Goal: Task Accomplishment & Management: Use online tool/utility

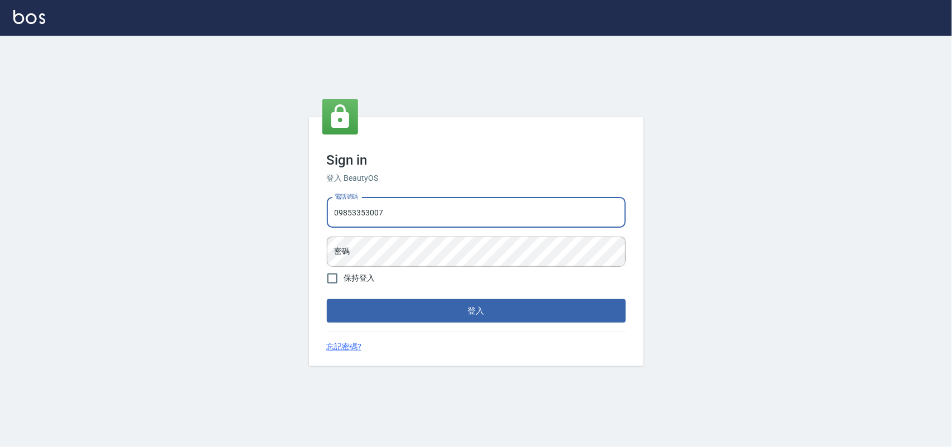
type input "0985335300"
click at [327, 299] on button "登入" at bounding box center [476, 310] width 299 height 23
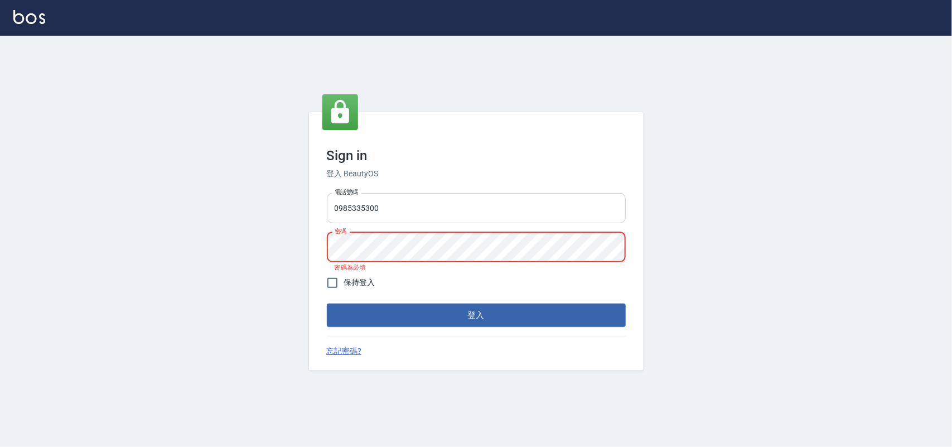
click at [327, 303] on button "登入" at bounding box center [476, 314] width 299 height 23
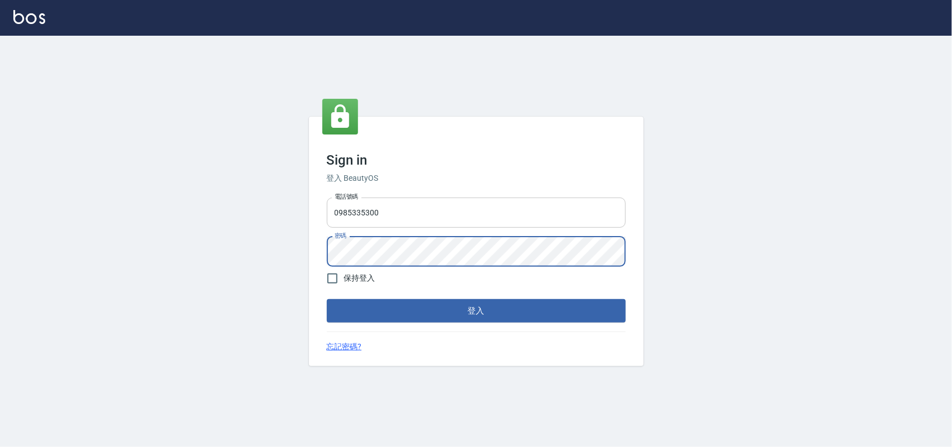
click at [327, 299] on button "登入" at bounding box center [476, 310] width 299 height 23
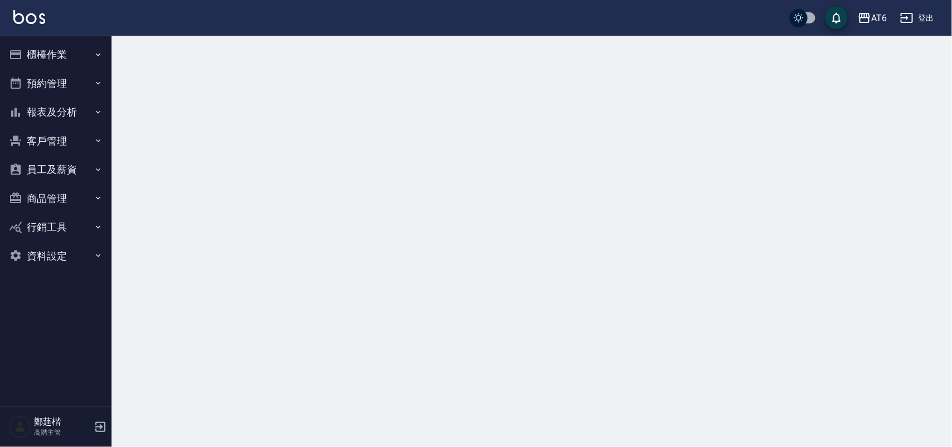
click at [42, 89] on button "預約管理" at bounding box center [55, 83] width 103 height 29
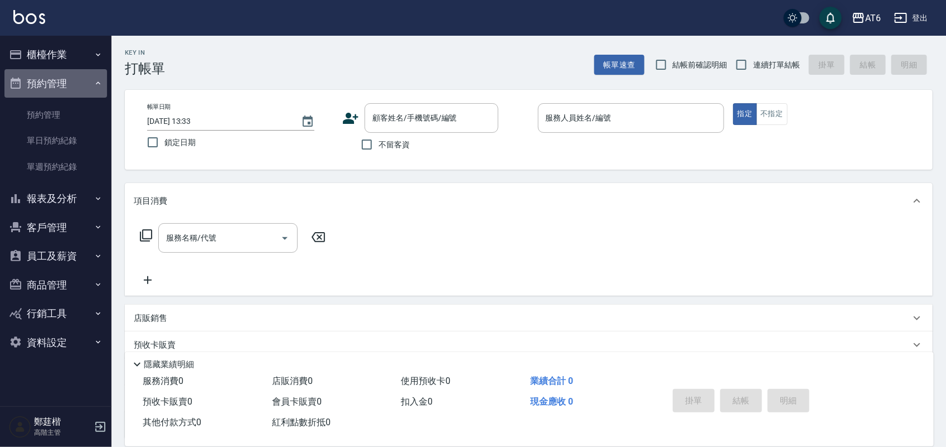
click at [76, 70] on button "預約管理" at bounding box center [55, 83] width 103 height 29
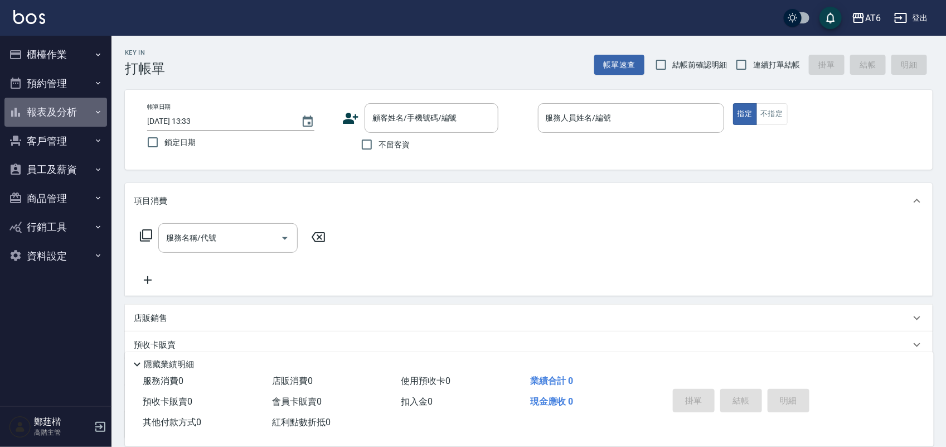
click at [89, 113] on button "報表及分析" at bounding box center [55, 112] width 103 height 29
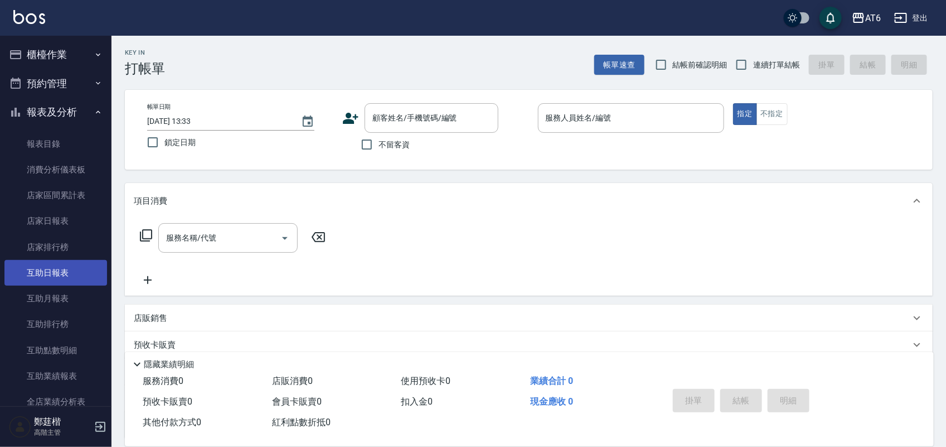
click at [82, 276] on link "互助日報表" at bounding box center [55, 273] width 103 height 26
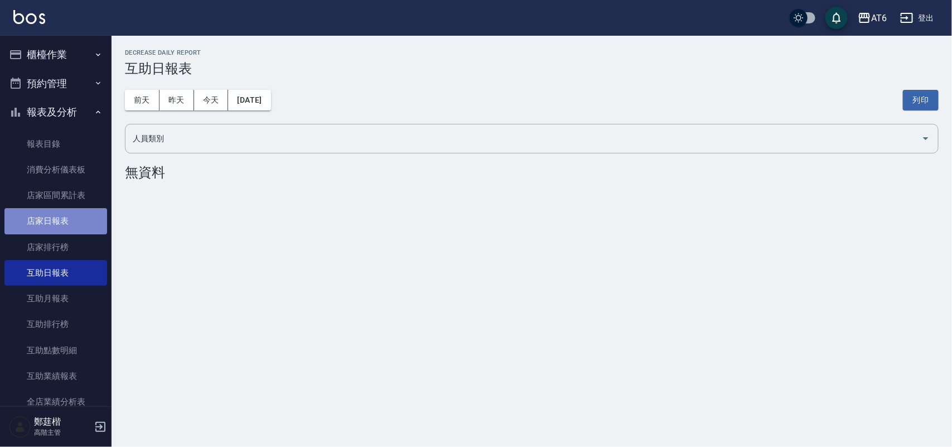
click at [60, 225] on link "店家日報表" at bounding box center [55, 221] width 103 height 26
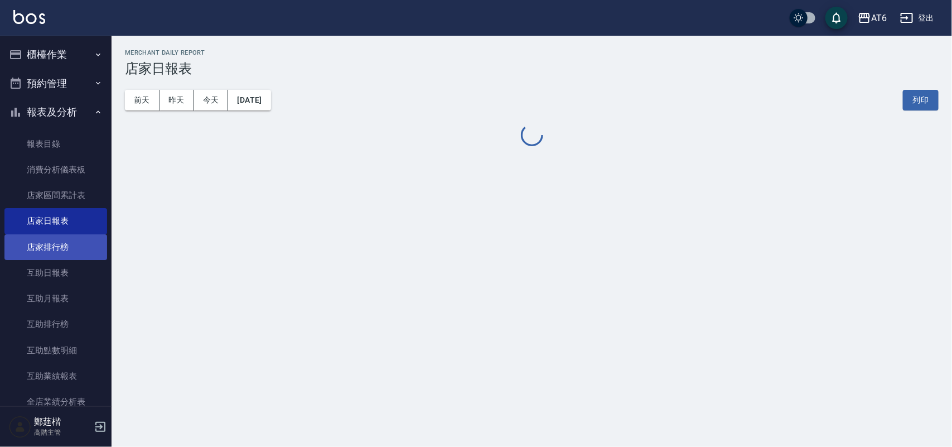
click at [74, 247] on link "店家排行榜" at bounding box center [55, 247] width 103 height 26
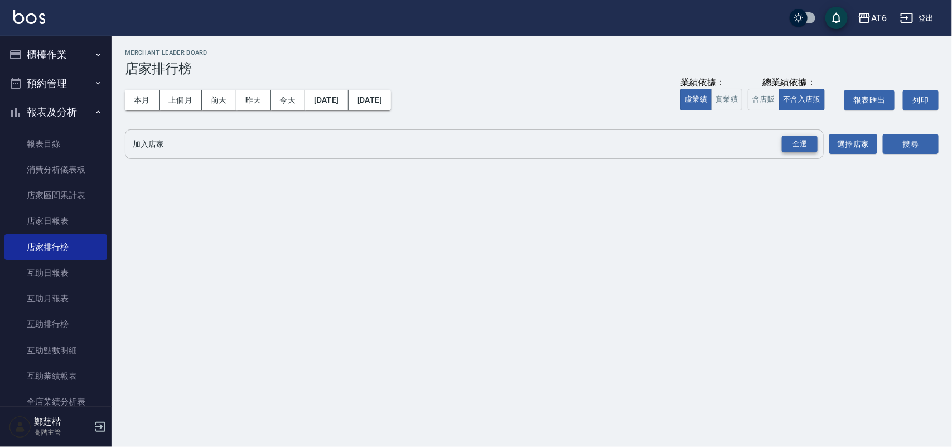
click at [814, 144] on div "全選" at bounding box center [800, 144] width 36 height 17
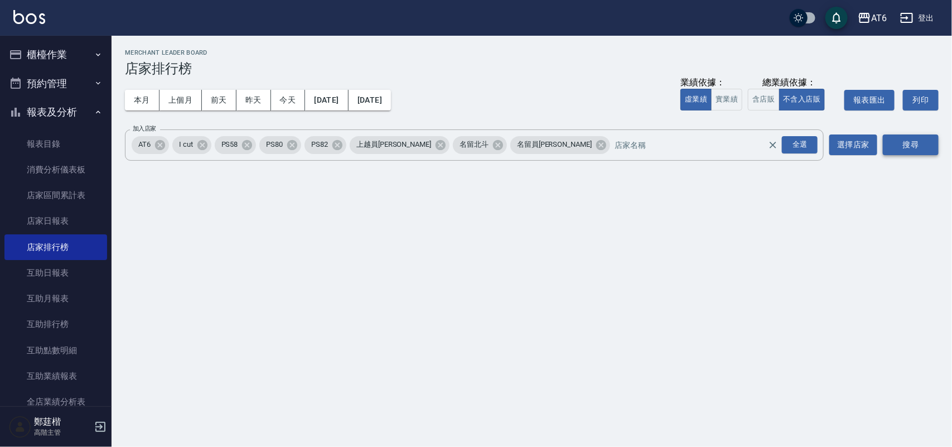
click at [902, 148] on button "搜尋" at bounding box center [911, 144] width 56 height 21
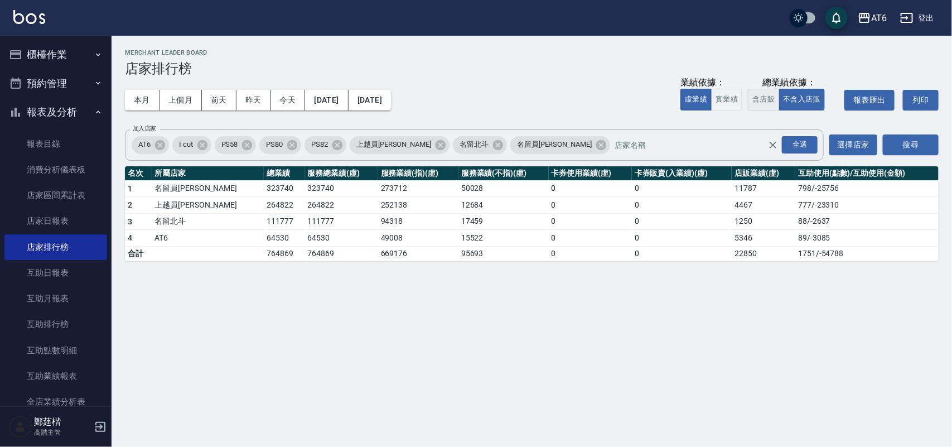
click at [760, 101] on button "含店販" at bounding box center [763, 100] width 31 height 22
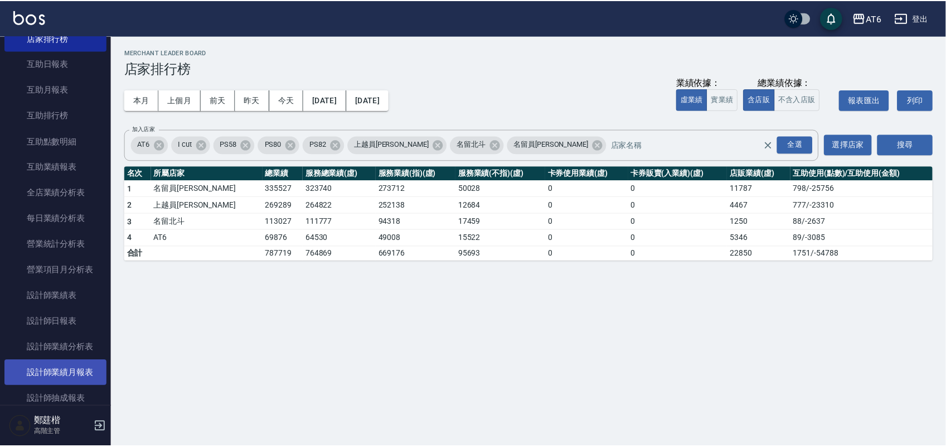
scroll to position [279, 0]
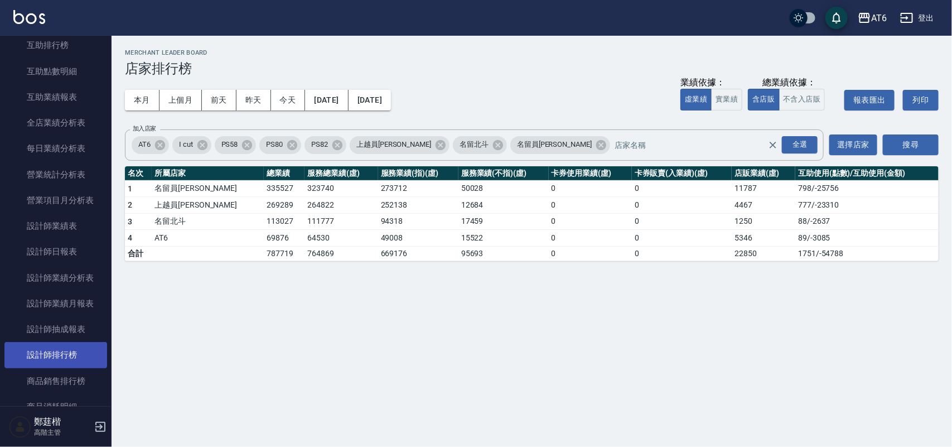
click at [71, 359] on link "設計師排行榜" at bounding box center [55, 355] width 103 height 26
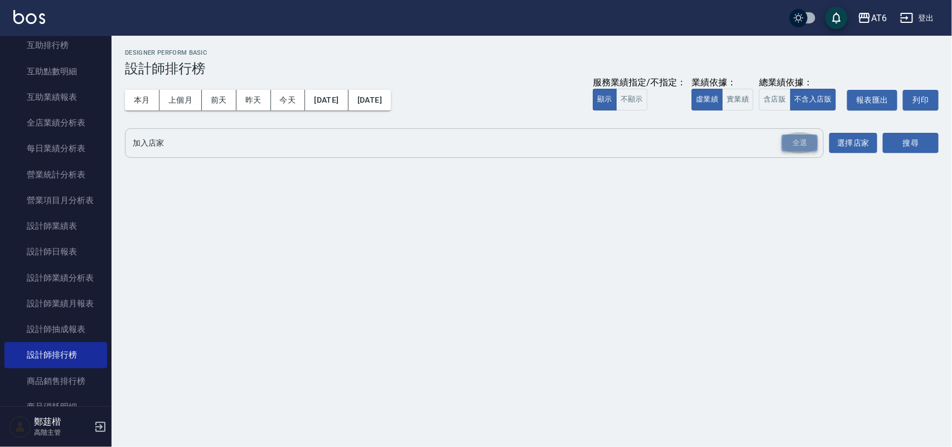
click at [786, 140] on div "全選" at bounding box center [800, 142] width 36 height 17
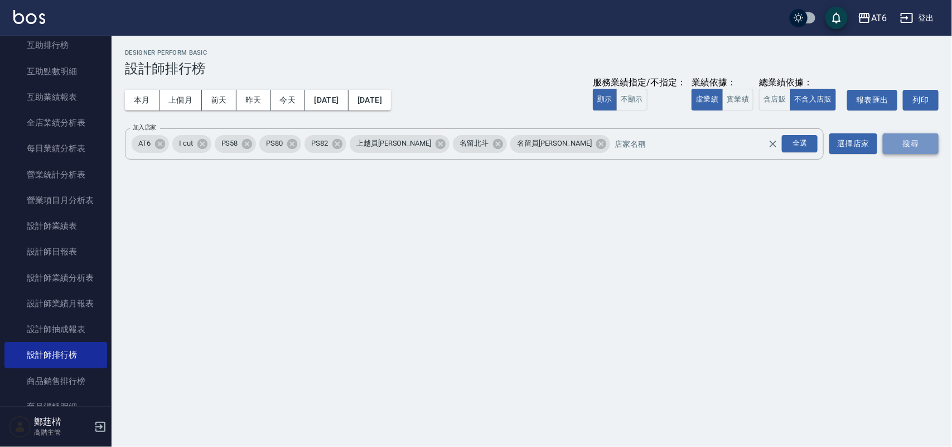
click at [933, 137] on button "搜尋" at bounding box center [911, 143] width 56 height 21
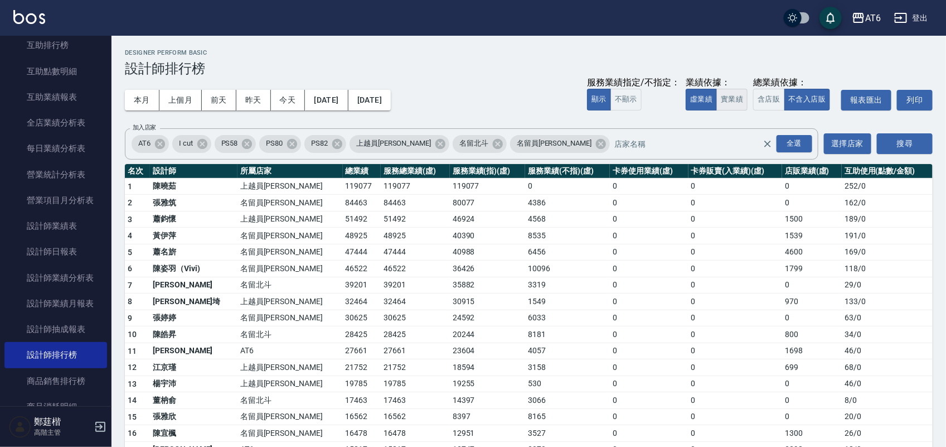
click at [743, 98] on button "實業績" at bounding box center [732, 100] width 31 height 22
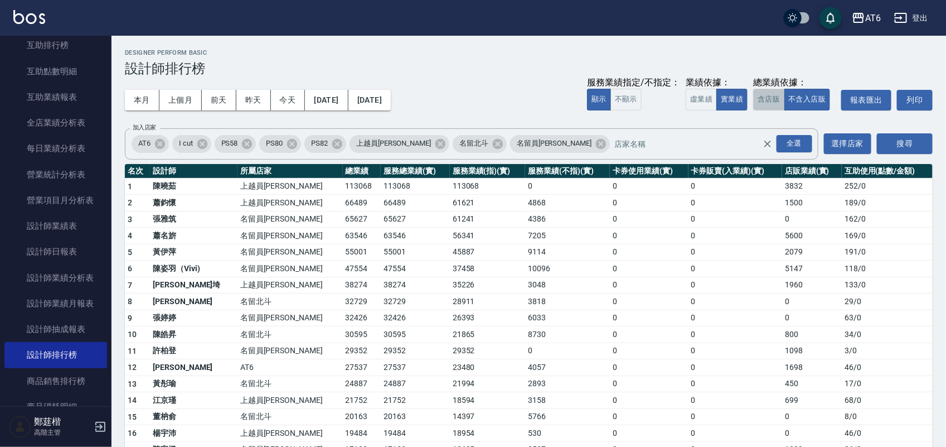
click at [765, 98] on button "含店販" at bounding box center [768, 100] width 31 height 22
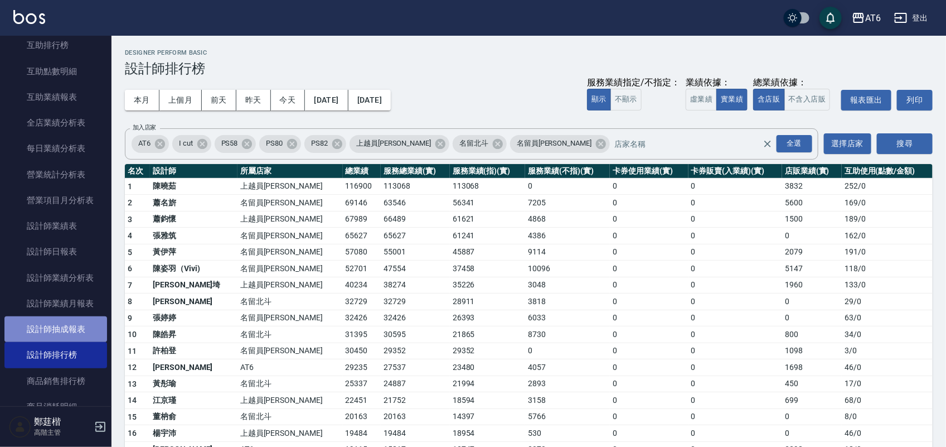
click at [67, 329] on link "設計師抽成報表" at bounding box center [55, 329] width 103 height 26
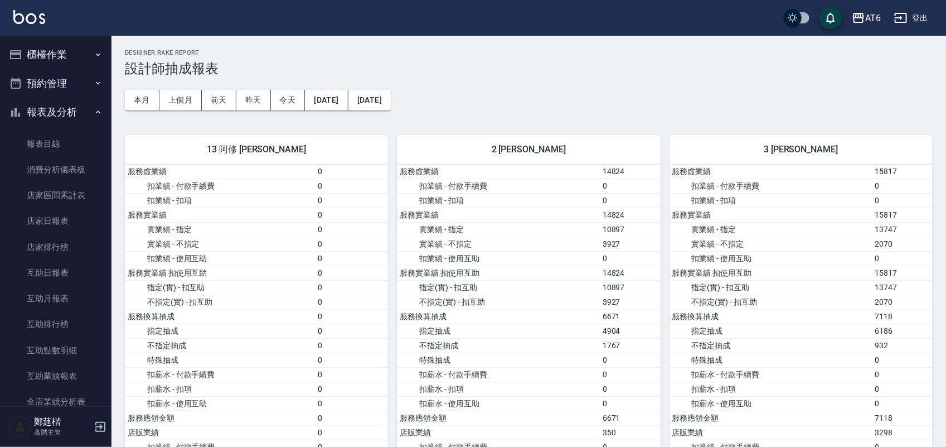
drag, startPoint x: 84, startPoint y: 81, endPoint x: 86, endPoint y: 95, distance: 14.7
click at [85, 92] on button "預約管理" at bounding box center [55, 83] width 103 height 29
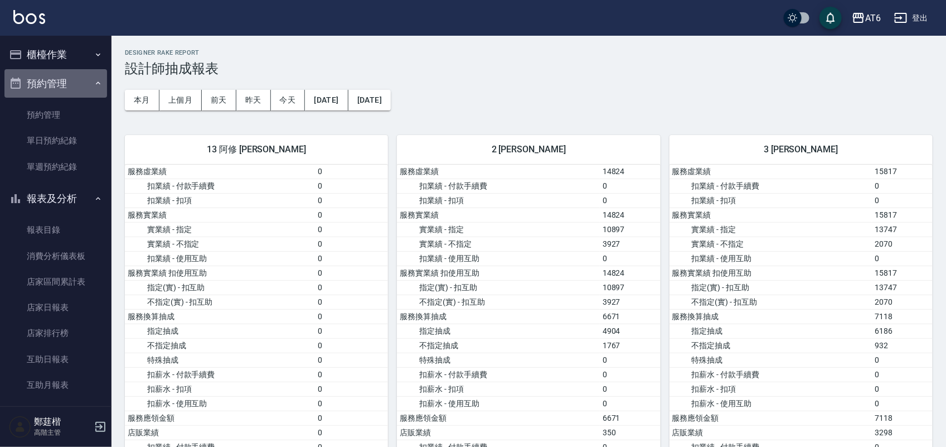
click at [86, 89] on button "預約管理" at bounding box center [55, 83] width 103 height 29
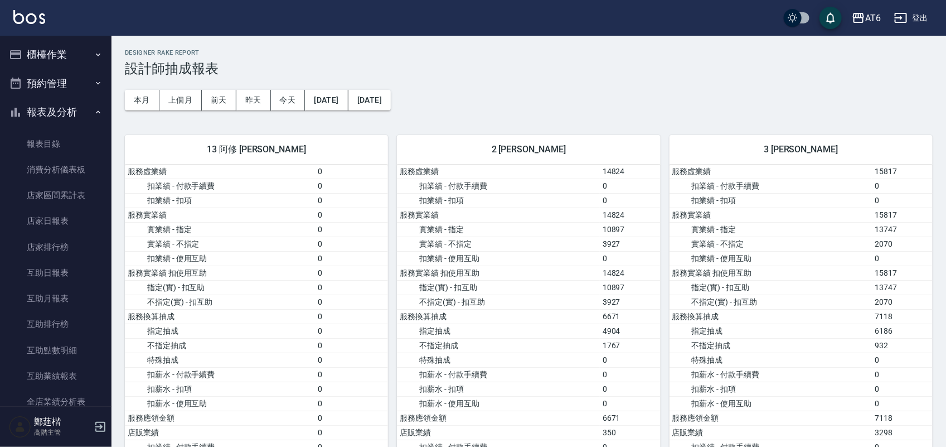
click at [83, 65] on button "櫃檯作業" at bounding box center [55, 54] width 103 height 29
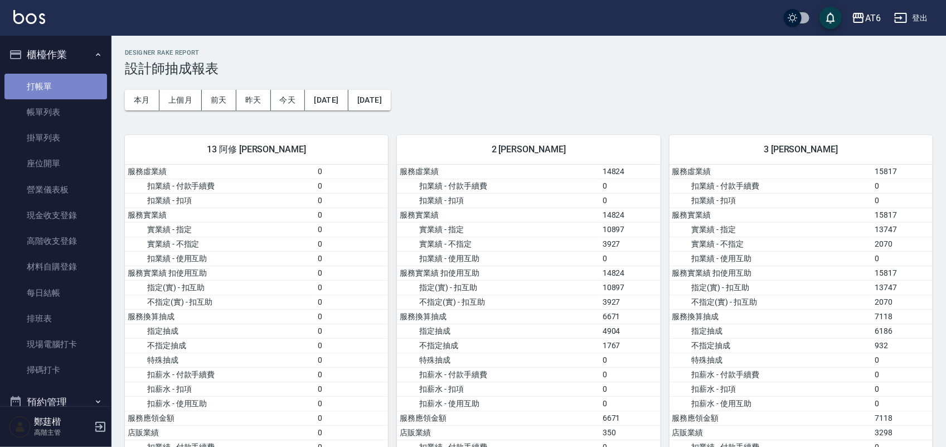
click at [85, 76] on link "打帳單" at bounding box center [55, 87] width 103 height 26
click at [83, 66] on button "櫃檯作業" at bounding box center [55, 54] width 103 height 29
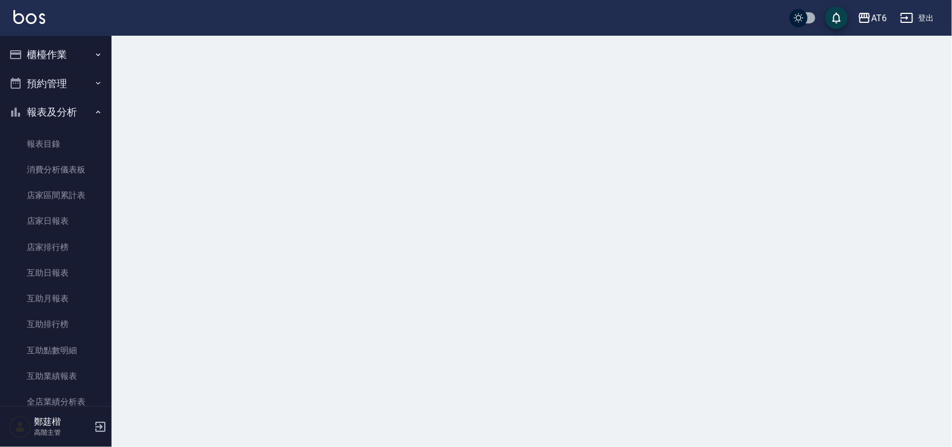
click at [96, 115] on icon "button" at bounding box center [98, 112] width 9 height 9
